Goal: Task Accomplishment & Management: Manage account settings

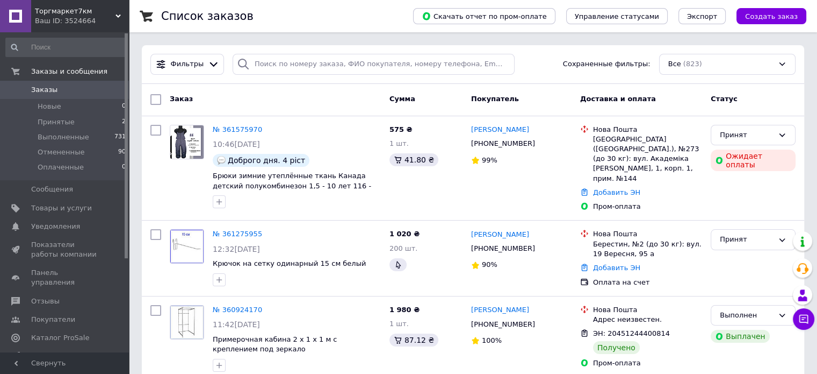
click at [47, 14] on span "Торгмаркет7км" at bounding box center [75, 11] width 81 height 10
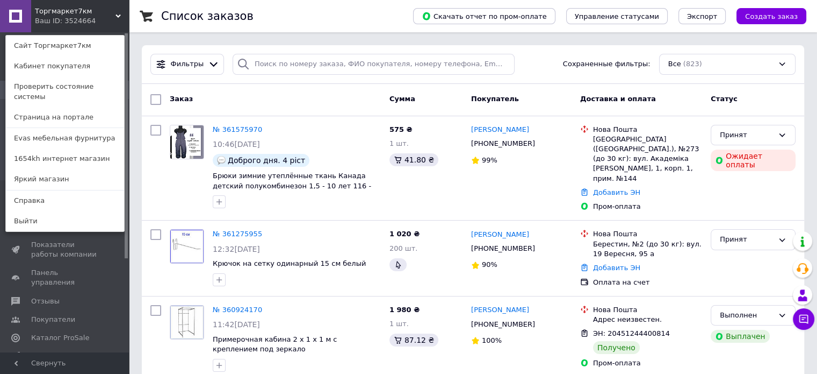
drag, startPoint x: 53, startPoint y: 164, endPoint x: 55, endPoint y: 139, distance: 24.8
click at [53, 169] on link "Яркий магазин" at bounding box center [65, 179] width 118 height 20
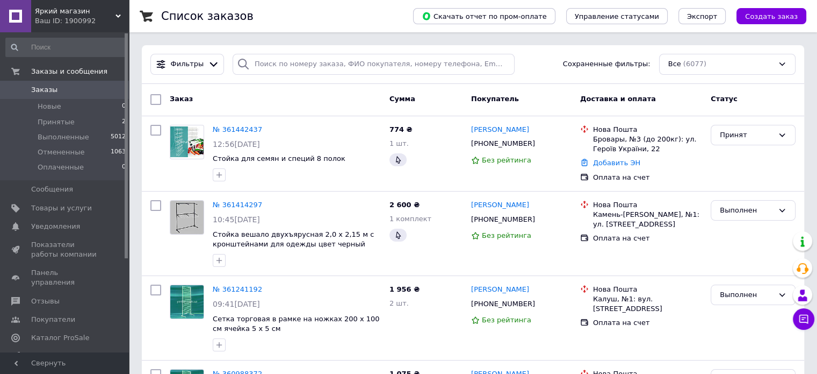
click at [101, 10] on span "Яркий магазин" at bounding box center [75, 11] width 81 height 10
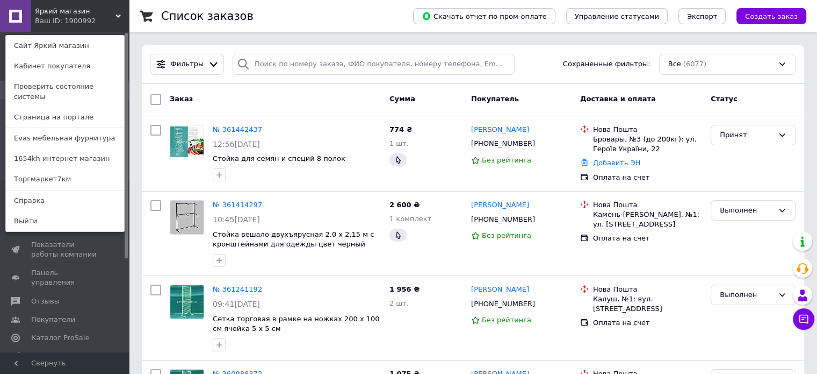
click at [80, 151] on link "1654kh интернет магазин" at bounding box center [65, 158] width 118 height 20
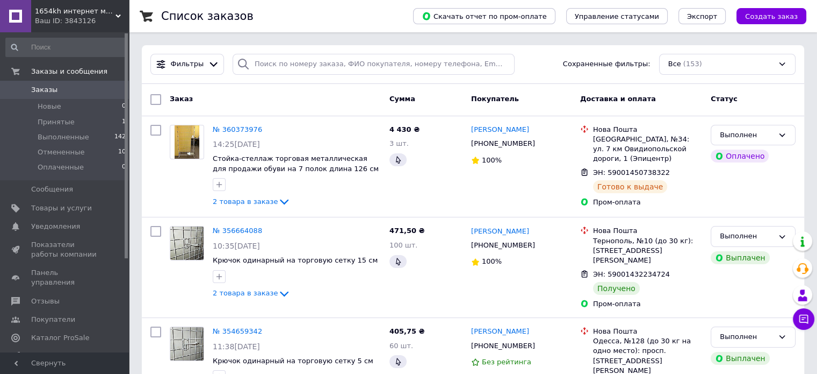
click at [51, 13] on span "1654kh интернет магазин" at bounding box center [75, 11] width 81 height 10
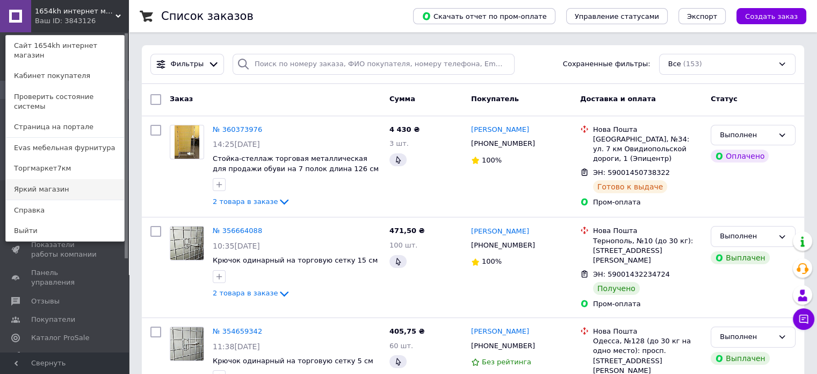
click at [61, 179] on link "Яркий магазин" at bounding box center [65, 189] width 118 height 20
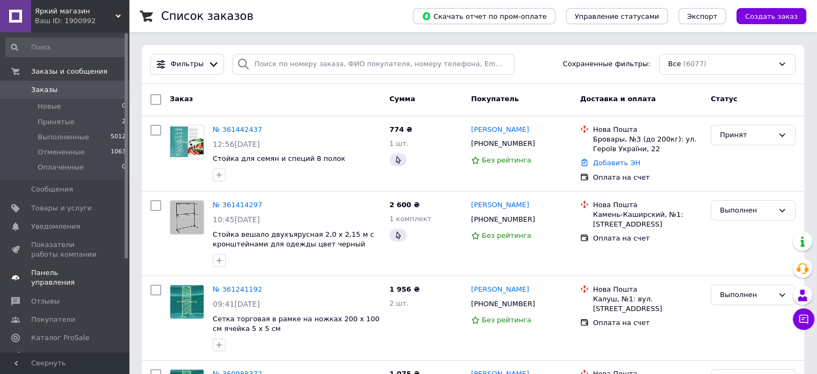
click at [59, 268] on span "Панель управления" at bounding box center [65, 277] width 68 height 19
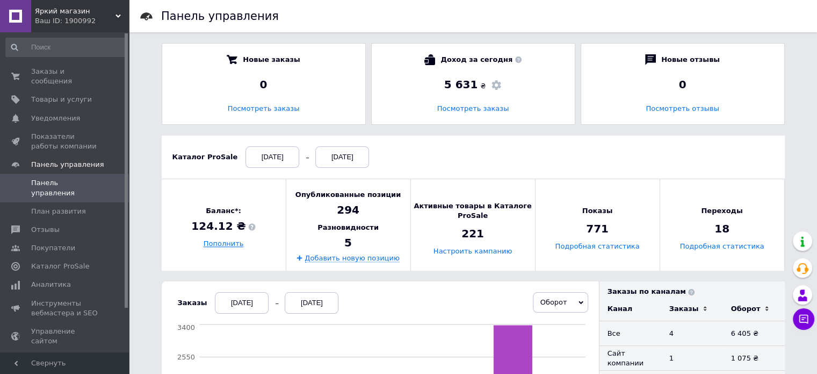
click at [219, 245] on link "Пополнить" at bounding box center [224, 244] width 40 height 8
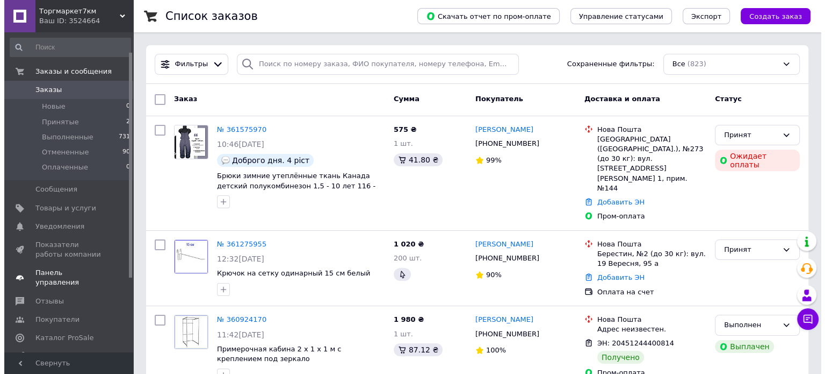
scroll to position [54, 0]
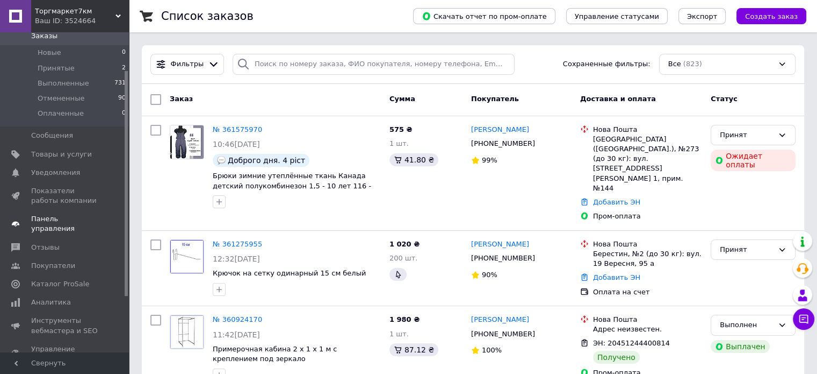
click at [74, 219] on span "Панель управления" at bounding box center [65, 223] width 68 height 19
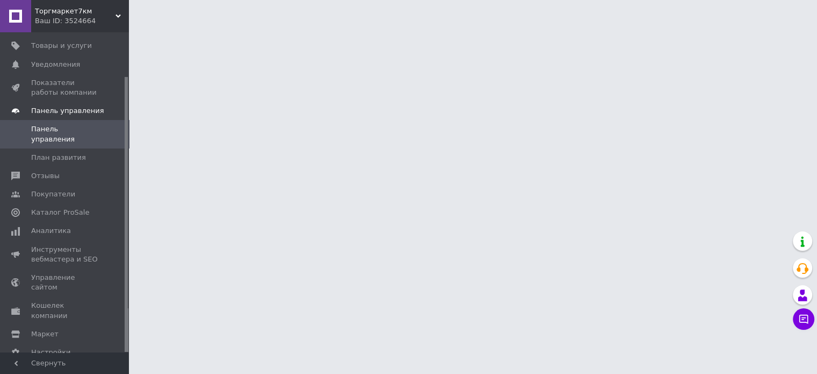
scroll to position [52, 0]
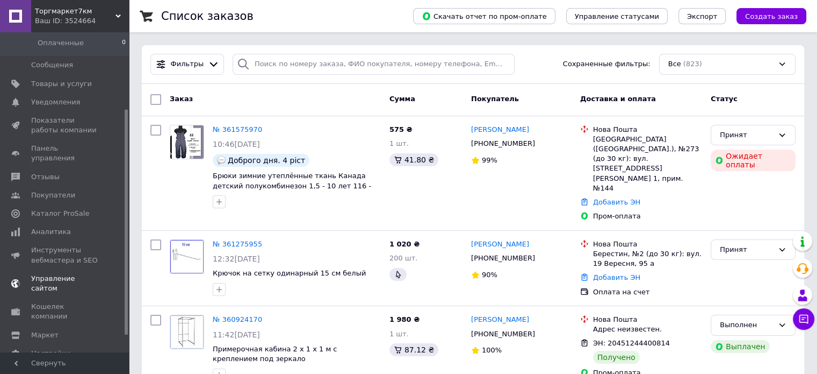
scroll to position [133, 0]
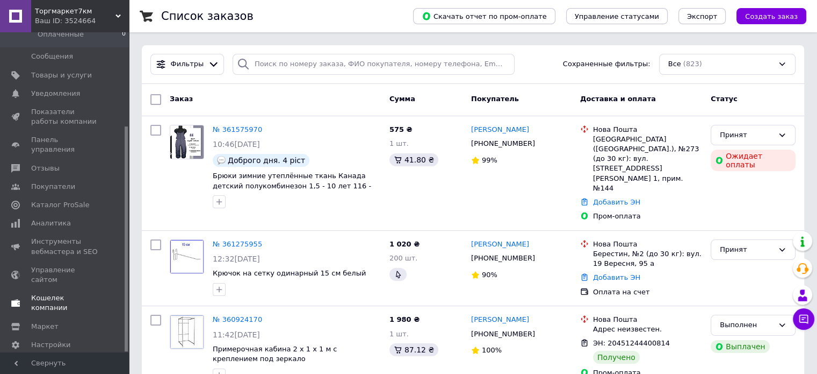
click at [67, 289] on link "Кошелек компании" at bounding box center [66, 303] width 132 height 28
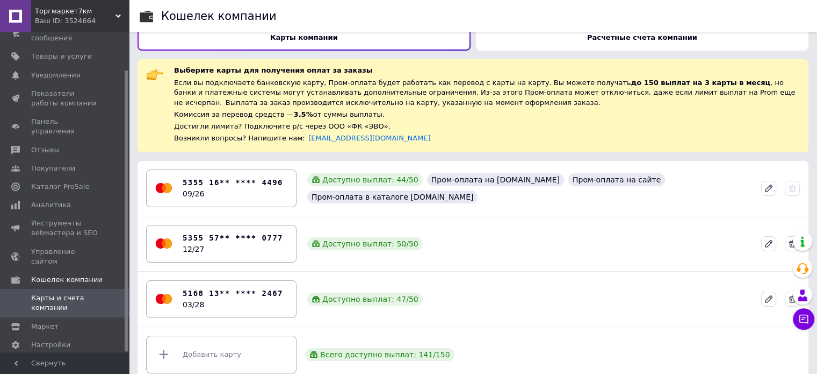
scroll to position [31, 0]
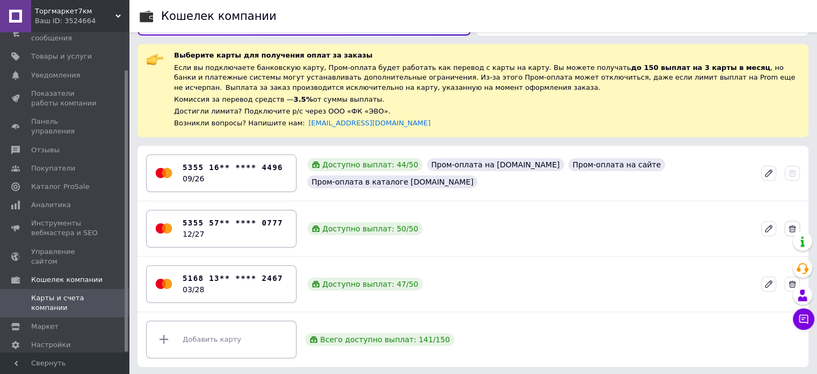
click at [794, 226] on icon at bounding box center [793, 229] width 8 height 8
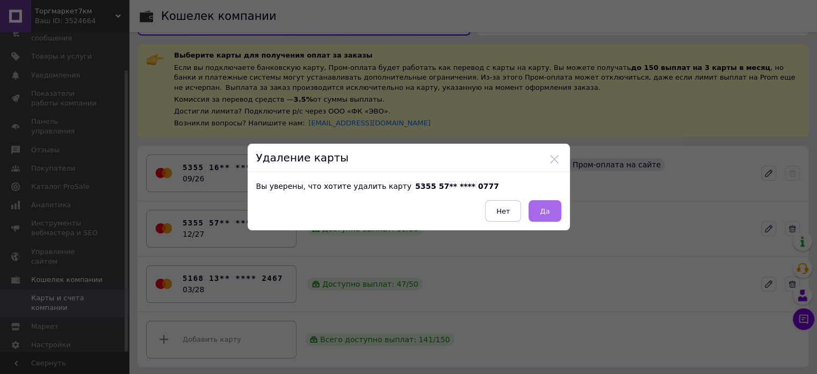
click at [552, 204] on button "Да" at bounding box center [545, 210] width 32 height 21
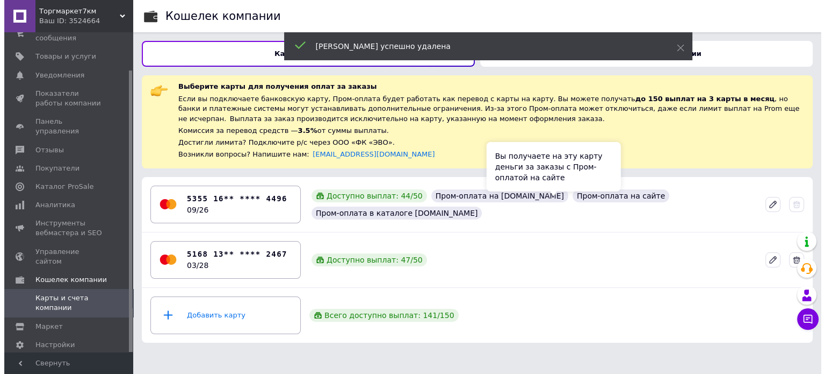
scroll to position [0, 0]
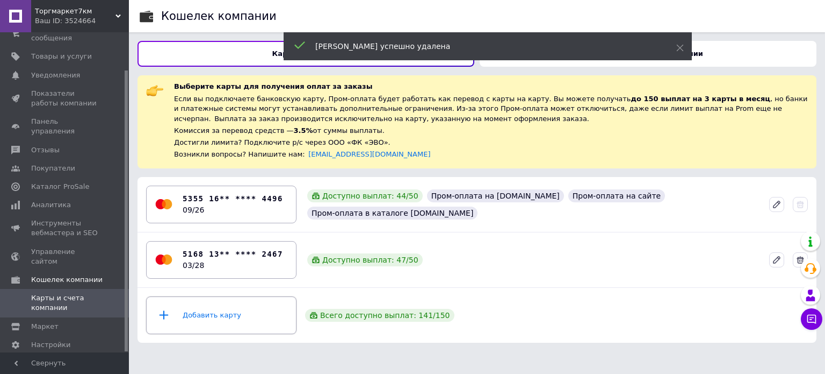
click at [203, 318] on div "Добавить карту" at bounding box center [221, 315] width 137 height 32
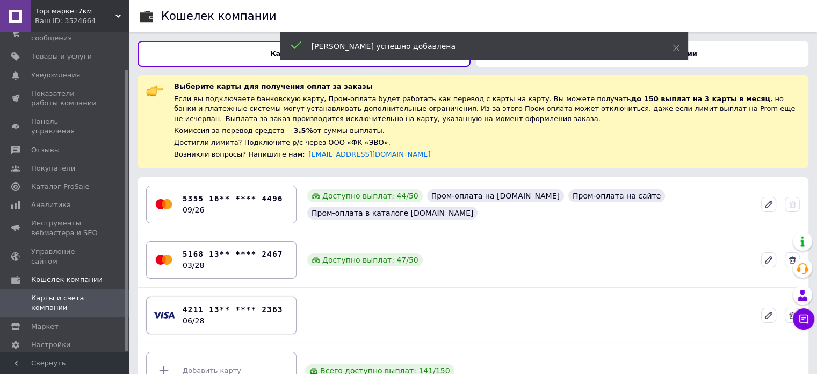
click at [267, 317] on div "4211 13** **** 2363 06/28" at bounding box center [233, 315] width 100 height 23
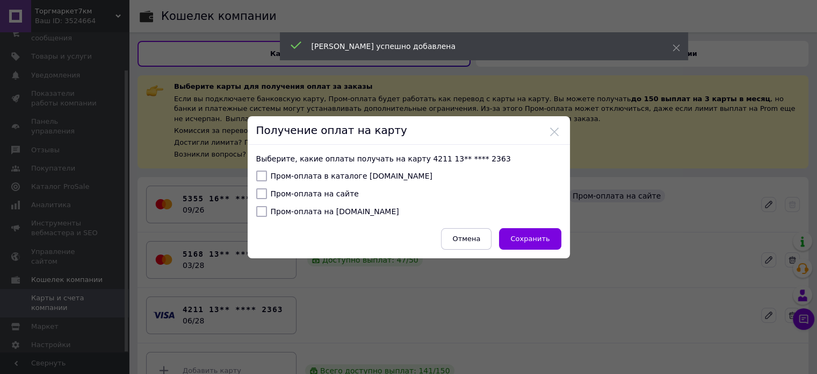
click at [263, 209] on input "Пром-оплата на Bigl.ua" at bounding box center [261, 211] width 11 height 11
checkbox input "true"
click at [258, 189] on input "Пром-оплата на сайте" at bounding box center [261, 193] width 11 height 11
checkbox input "true"
click at [257, 174] on input "Пром-оплата в каталоге Prom.ua" at bounding box center [261, 175] width 11 height 11
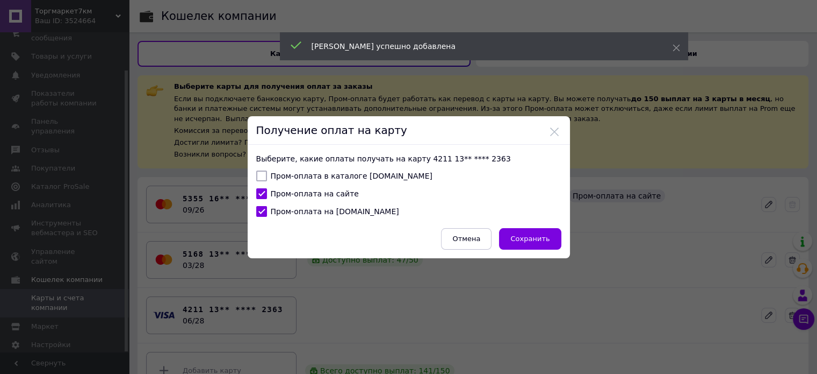
checkbox input "true"
click at [530, 234] on span "Сохранить" at bounding box center [530, 238] width 39 height 8
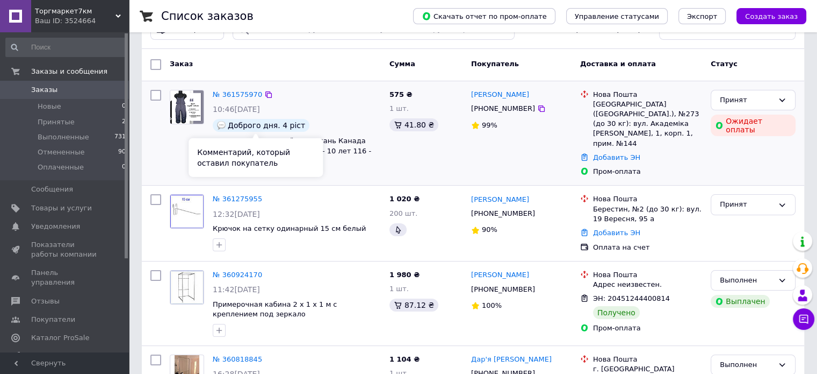
scroll to position [54, 0]
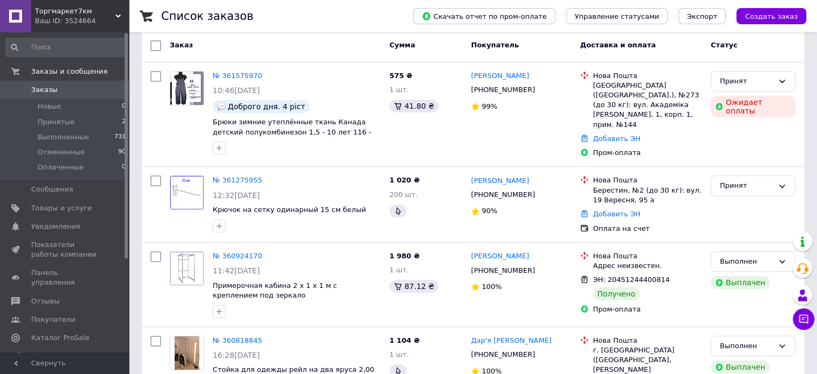
click at [70, 11] on span "Торгмаркет7км" at bounding box center [75, 11] width 81 height 10
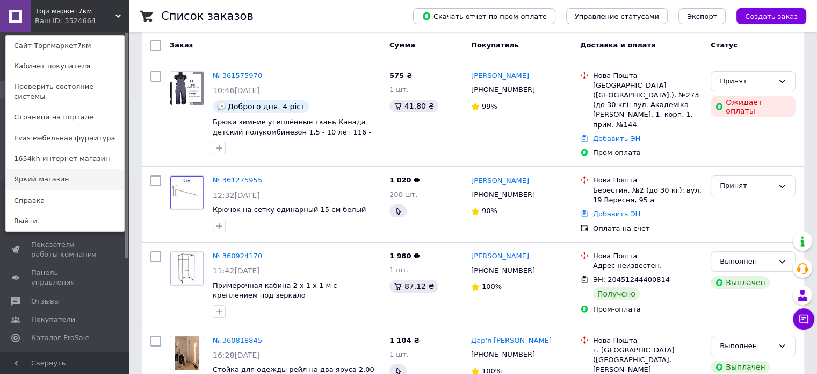
click at [37, 169] on link "Яркий магазин" at bounding box center [65, 179] width 118 height 20
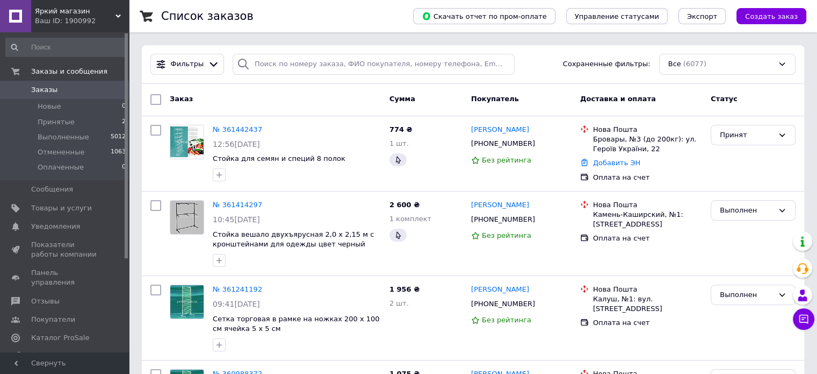
click at [49, 19] on div "Ваш ID: 1900992" at bounding box center [82, 21] width 94 height 10
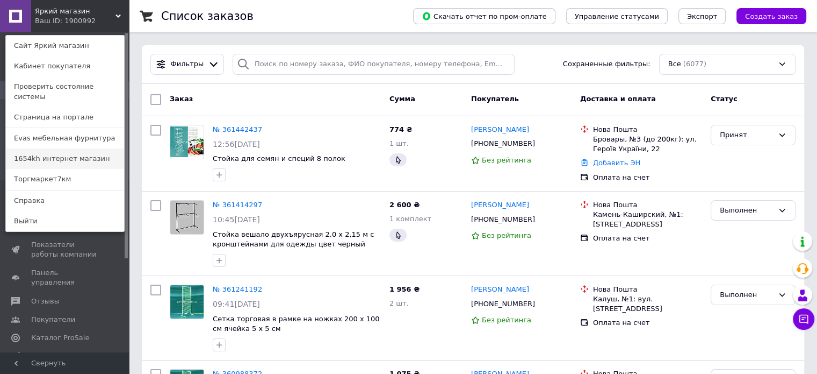
click at [49, 149] on link "1654kh интернет магазин" at bounding box center [65, 158] width 118 height 20
